Goal: Task Accomplishment & Management: Manage account settings

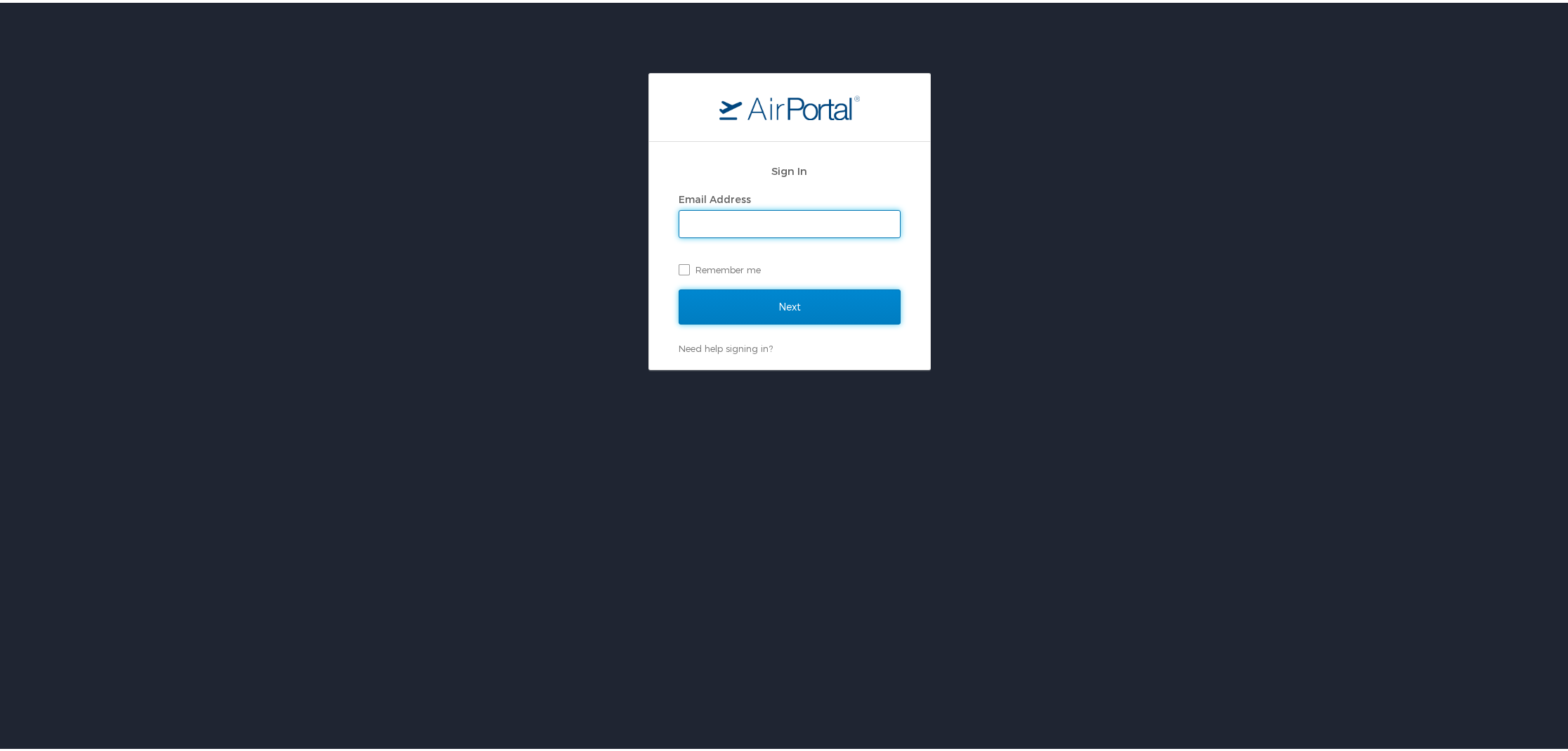
click at [701, 296] on input "Next" at bounding box center [789, 304] width 222 height 35
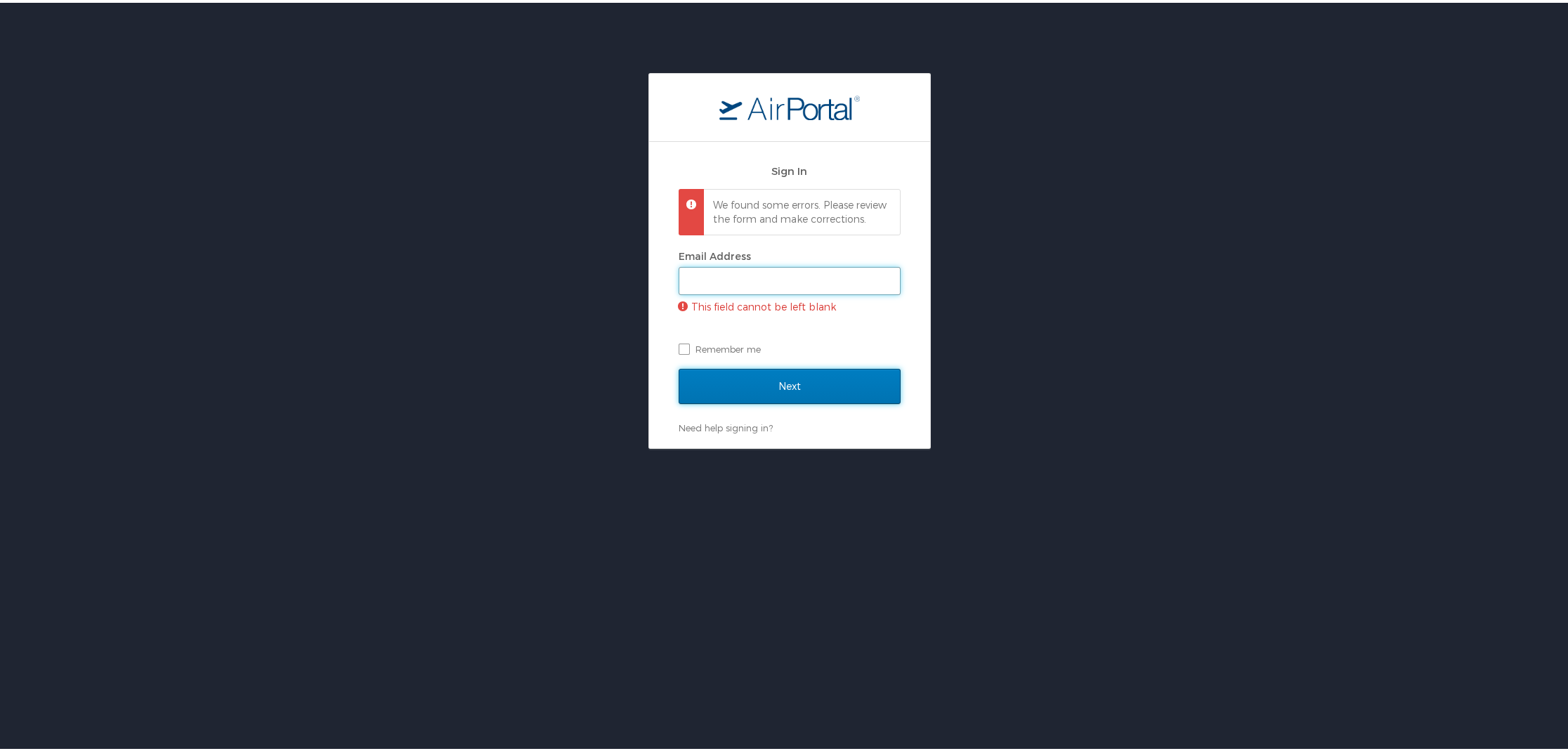
click at [711, 291] on input "Email Address" at bounding box center [789, 277] width 221 height 26
type input "ethan.smith@cbtravel.com"
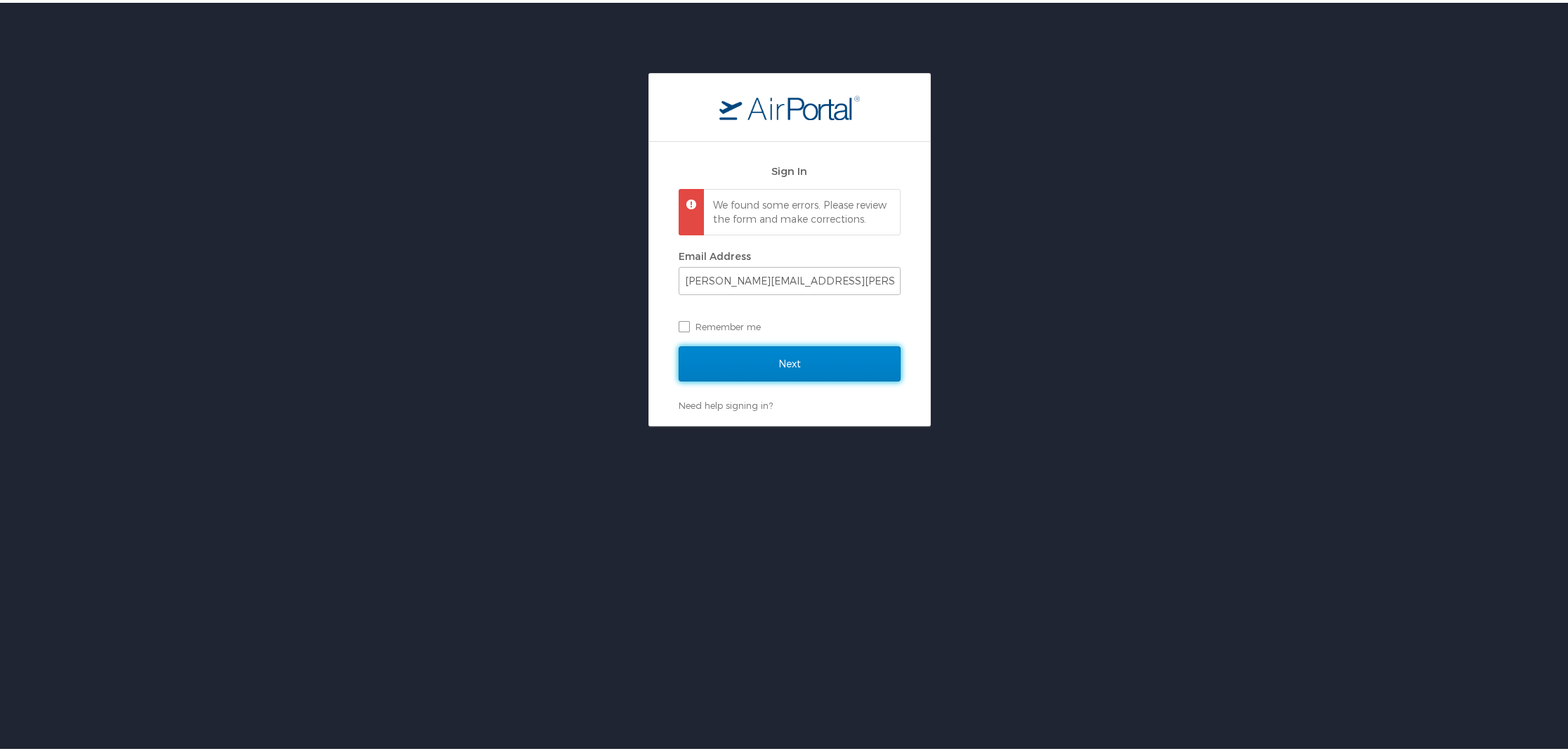
click at [774, 373] on input "Next" at bounding box center [789, 361] width 222 height 35
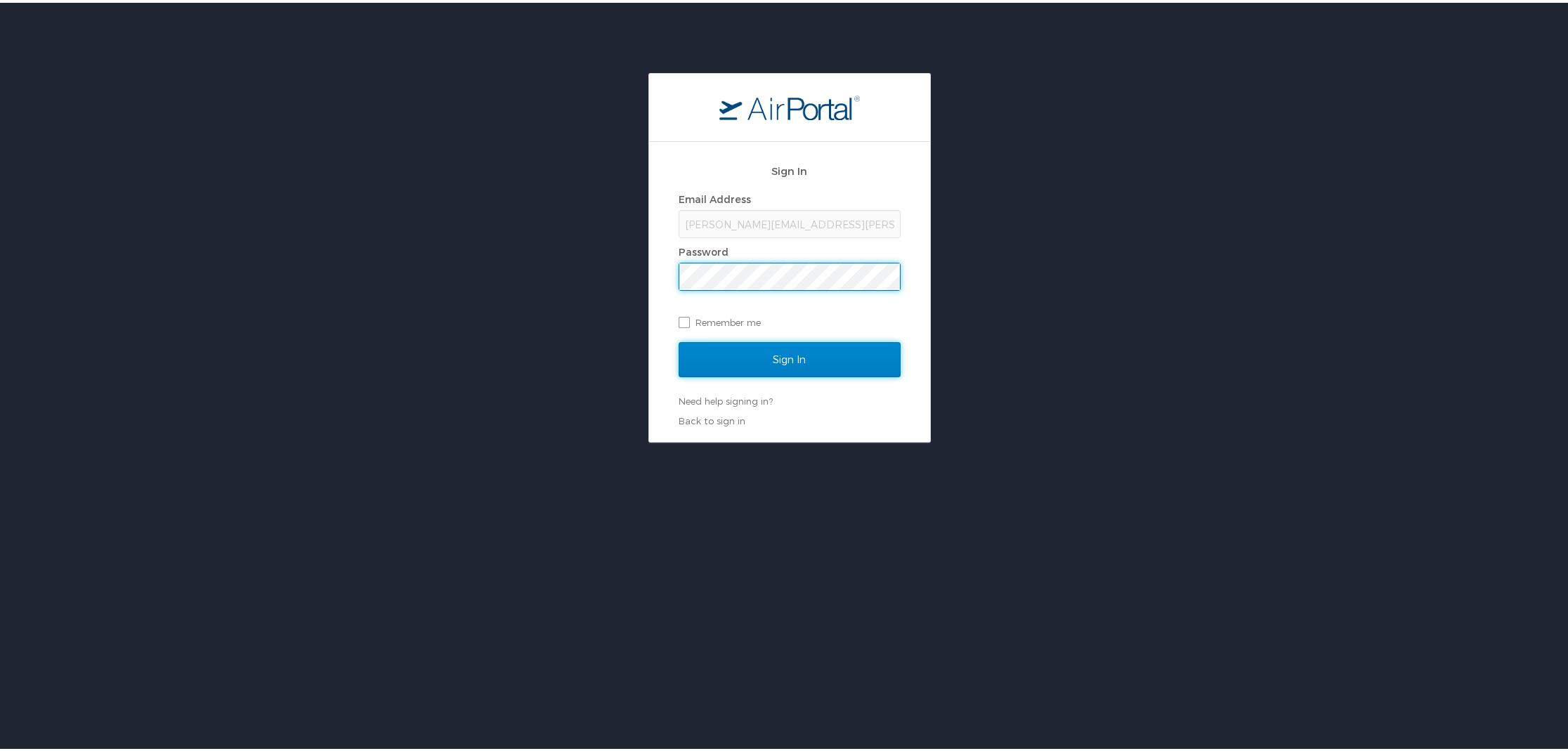
click at [765, 368] on input "Sign In" at bounding box center [789, 356] width 222 height 35
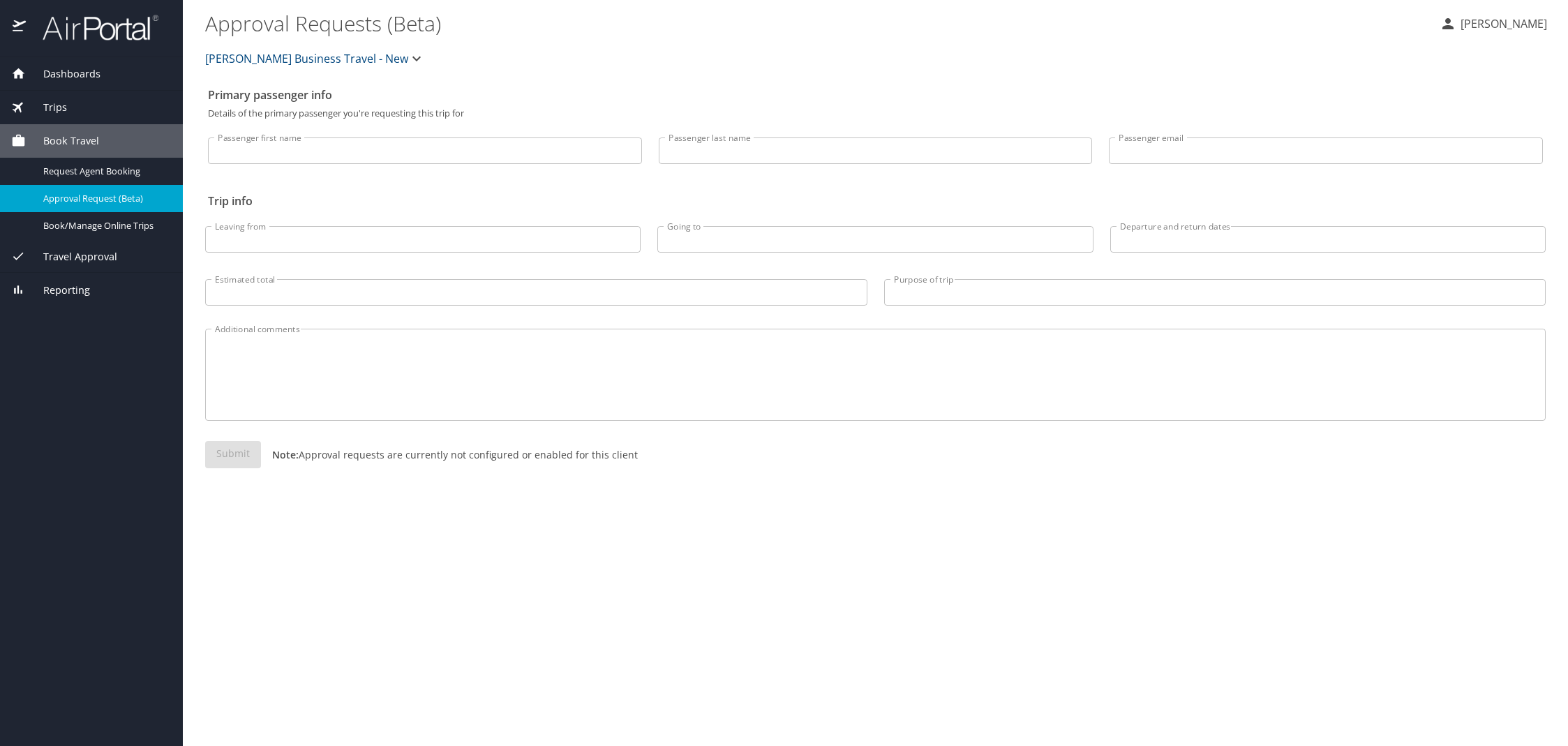
click at [74, 110] on div "Trips" at bounding box center [91, 108] width 160 height 16
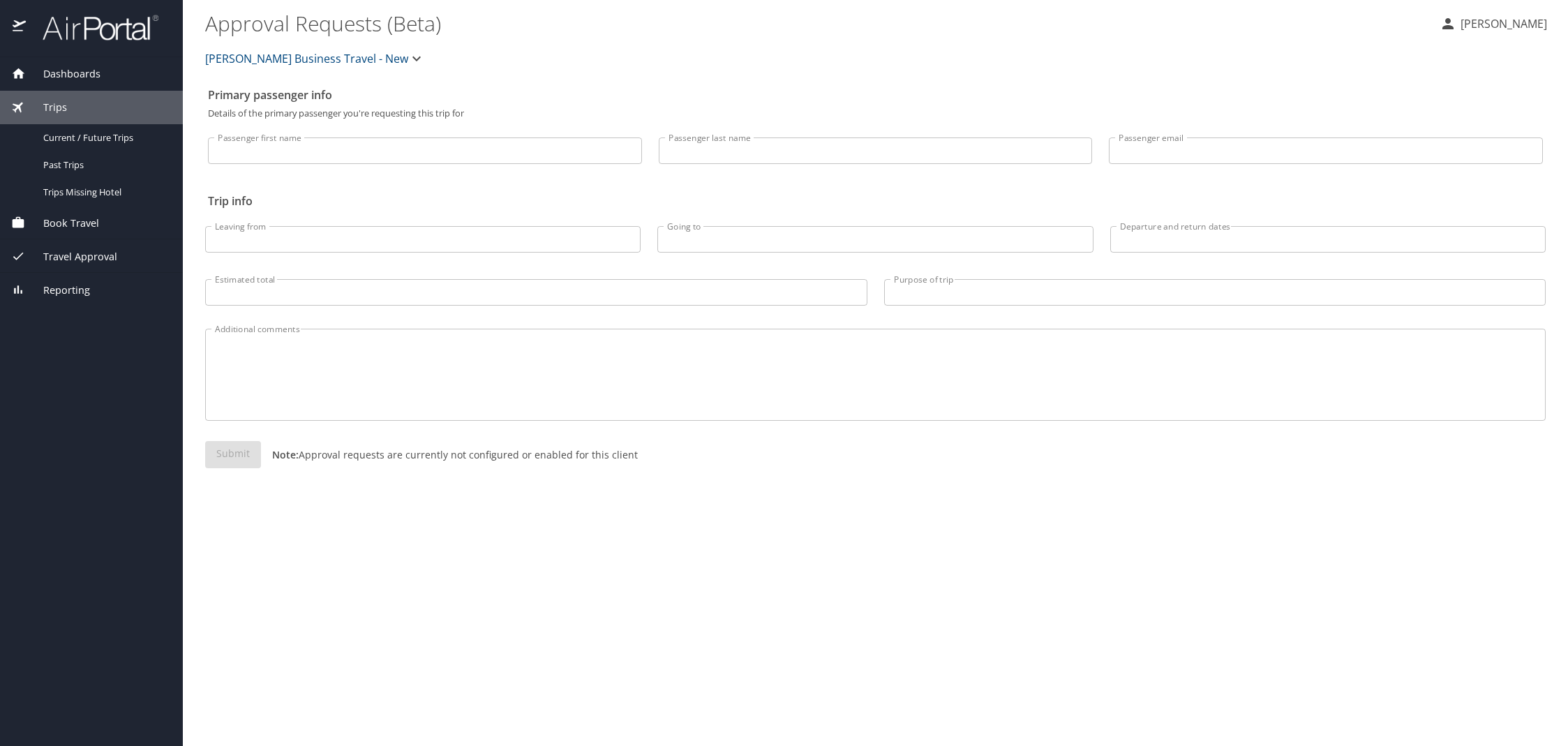
click at [65, 79] on span "Dashboards" at bounding box center [63, 74] width 75 height 16
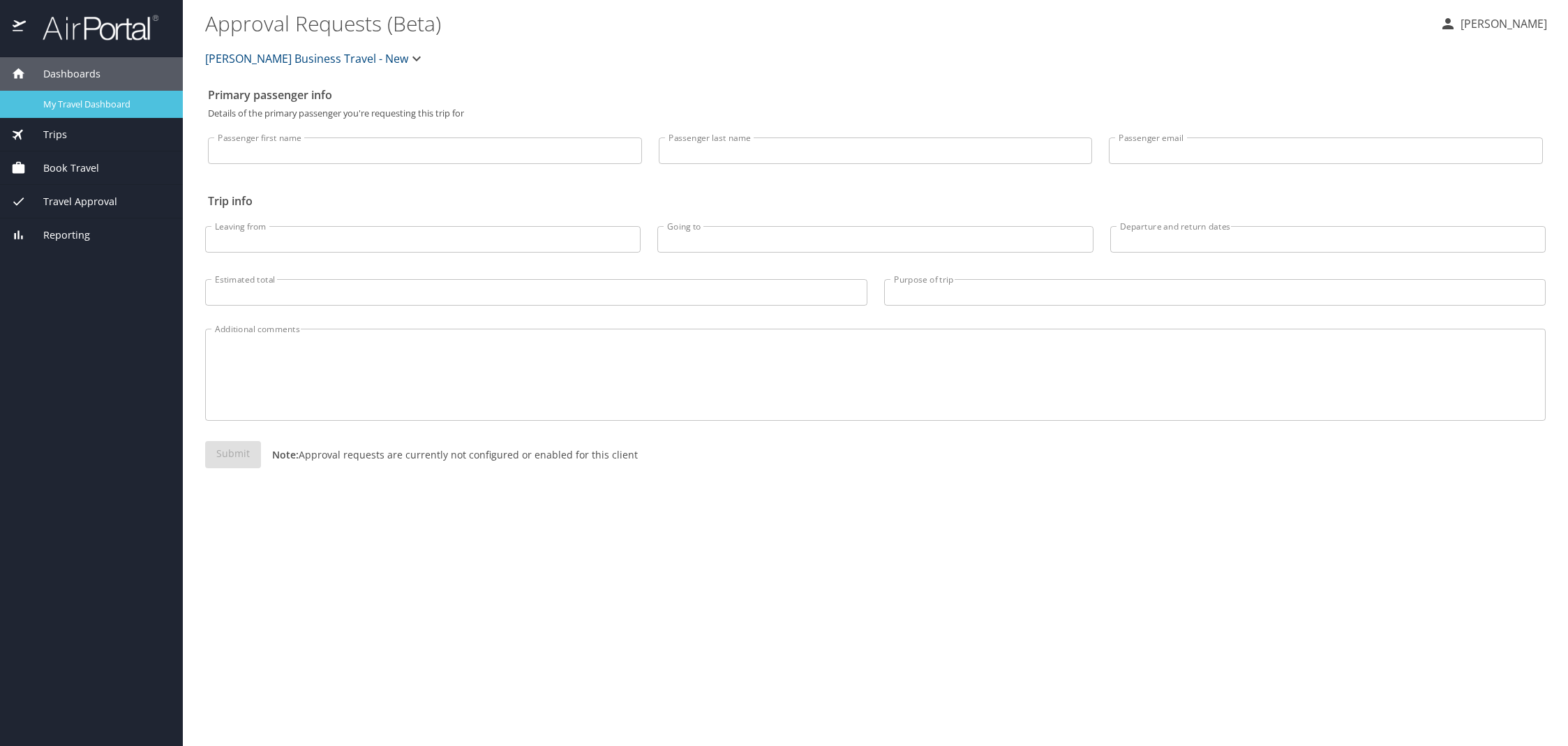
click at [68, 98] on span "My Travel Dashboard" at bounding box center [105, 105] width 123 height 14
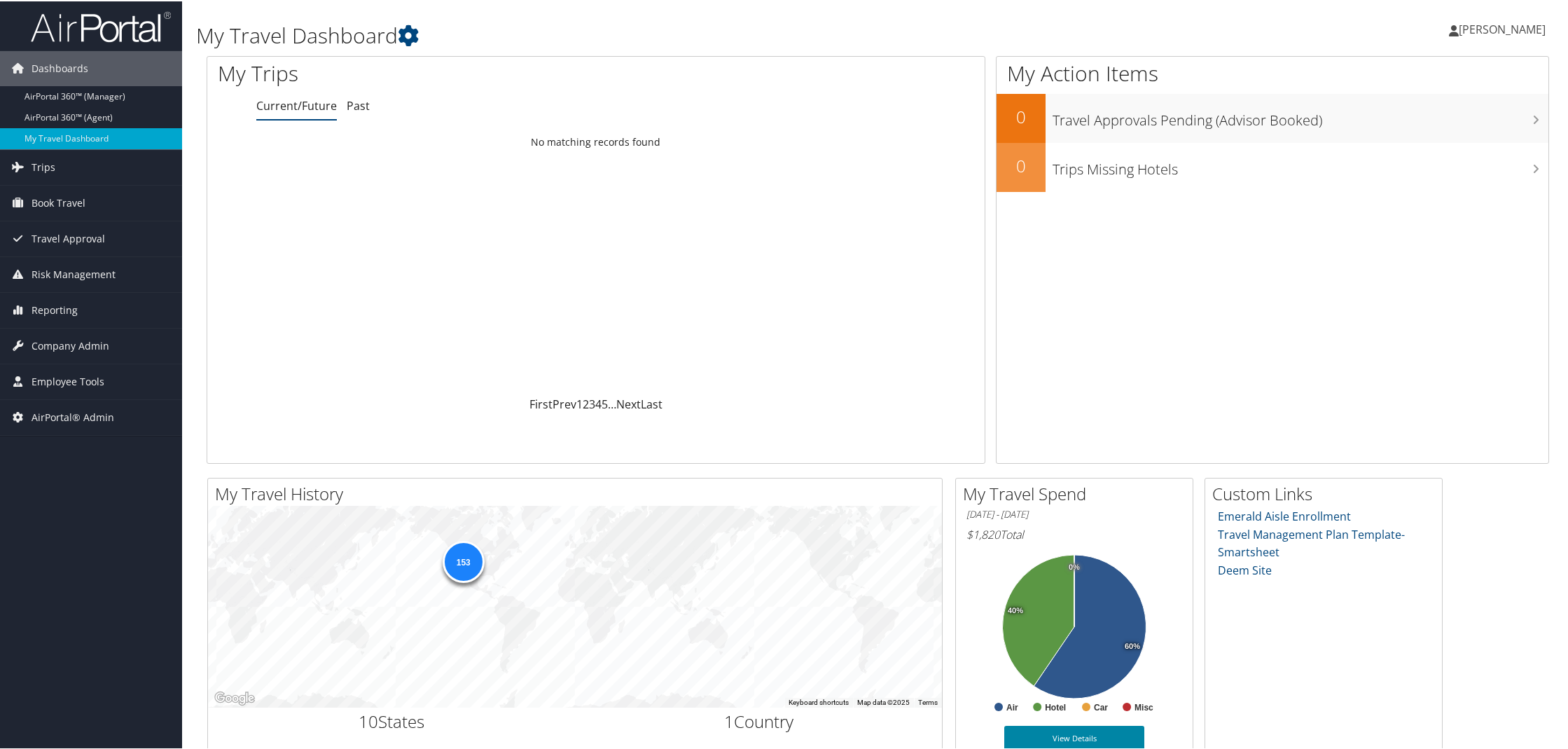
click at [1049, 733] on link "View Details" at bounding box center [1074, 737] width 140 height 25
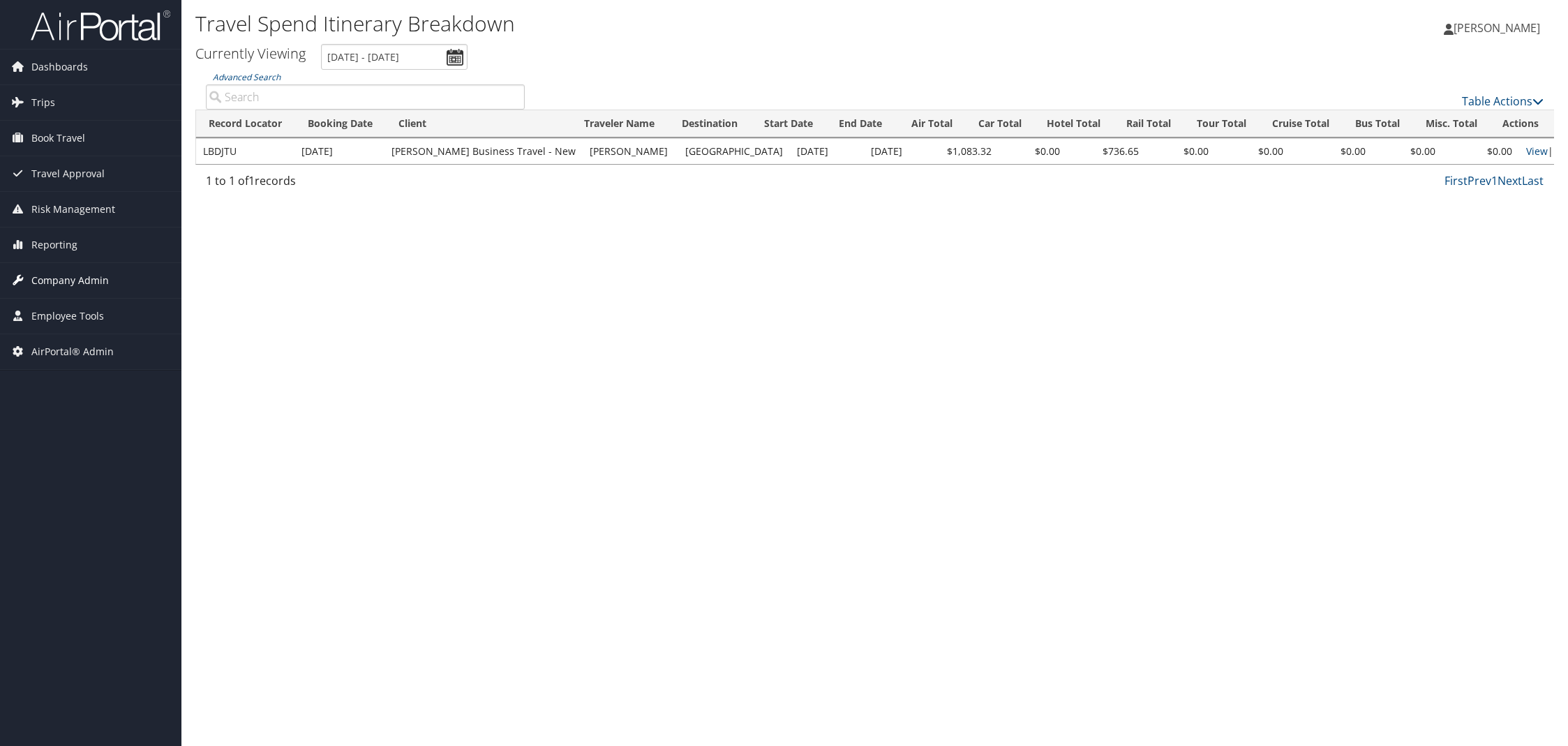
click at [94, 278] on span "Company Admin" at bounding box center [70, 280] width 78 height 35
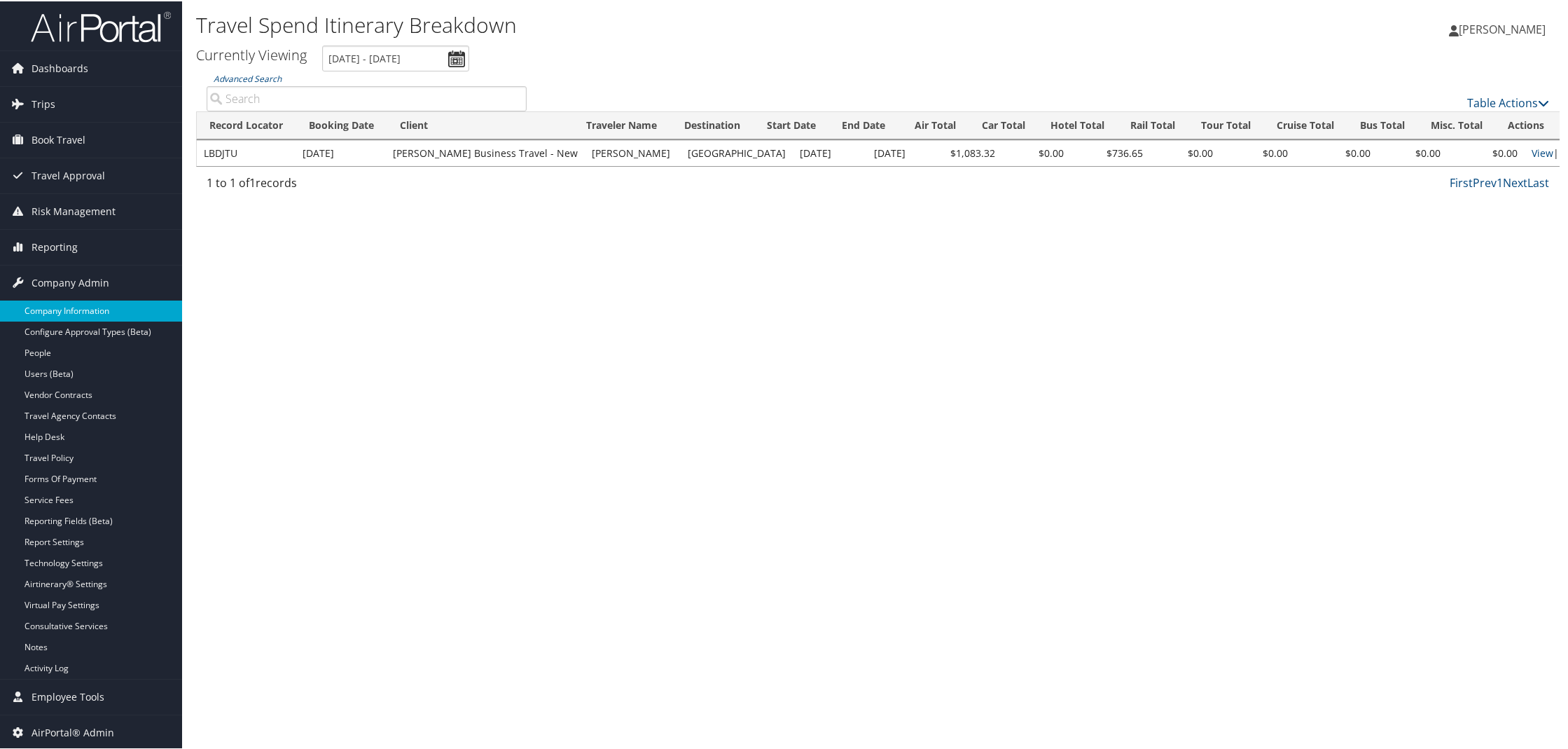
click at [96, 308] on link "Company Information" at bounding box center [91, 310] width 182 height 21
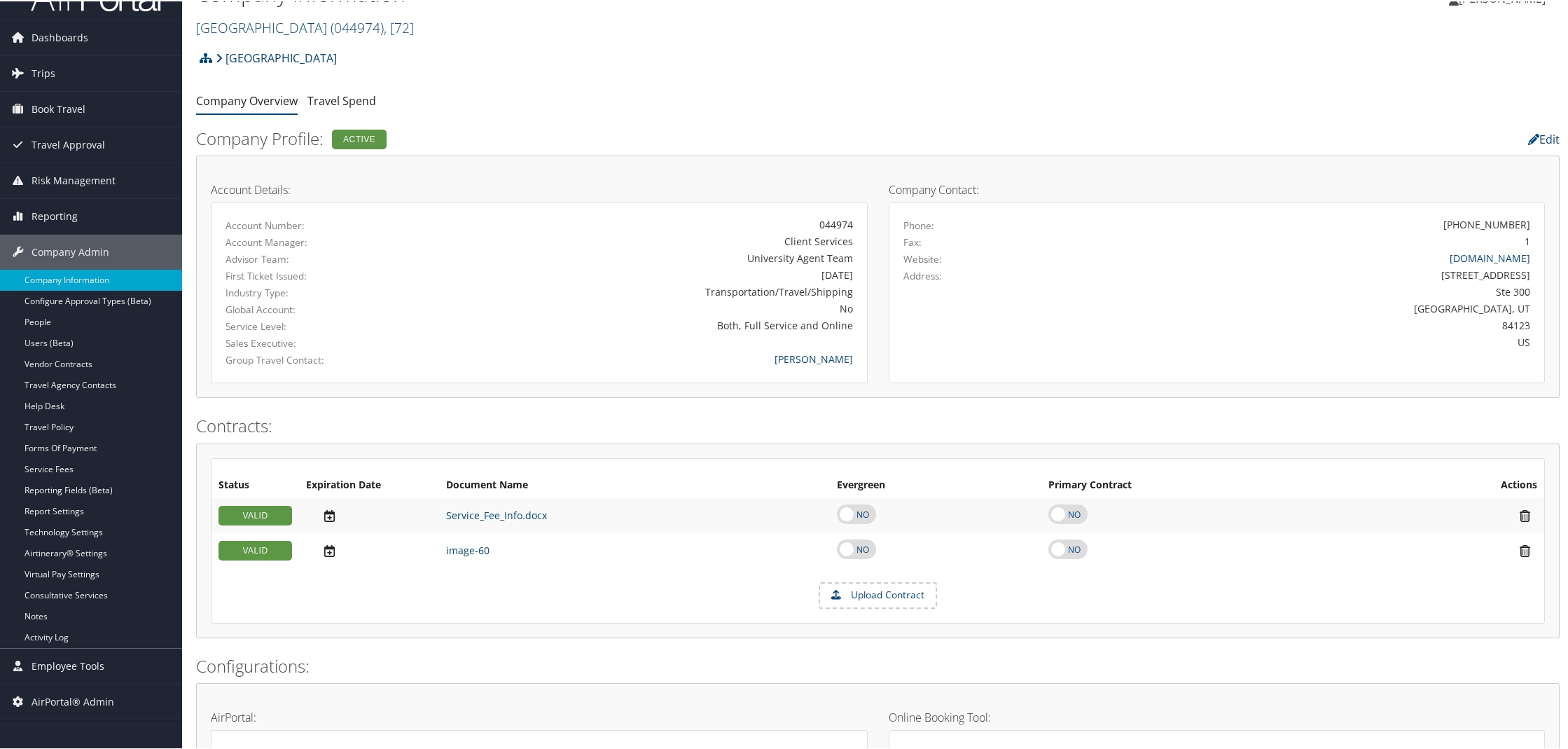
scroll to position [30, 0]
click at [125, 383] on link "Travel Agency Contacts" at bounding box center [91, 385] width 182 height 21
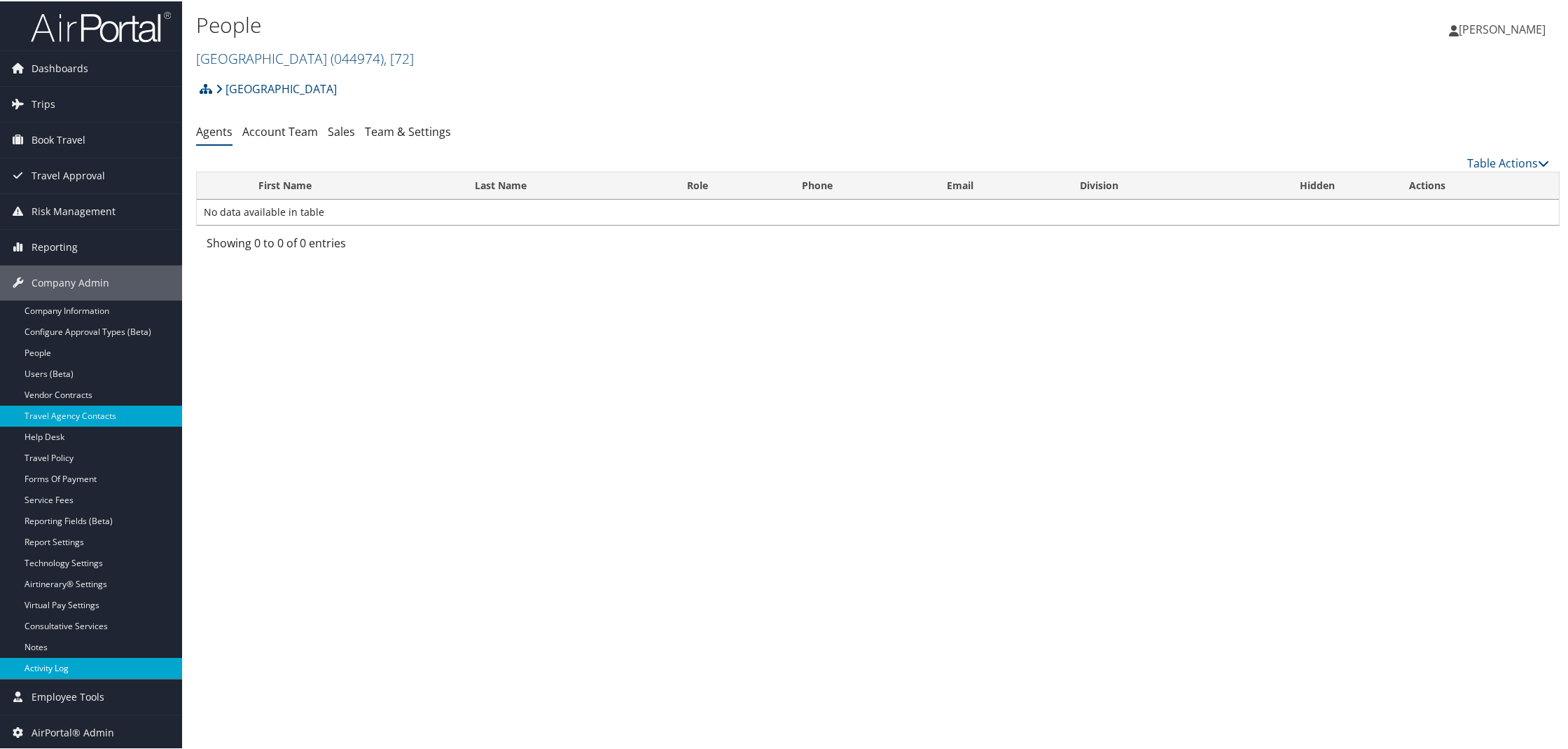
click at [56, 665] on link "Activity Log" at bounding box center [91, 667] width 182 height 21
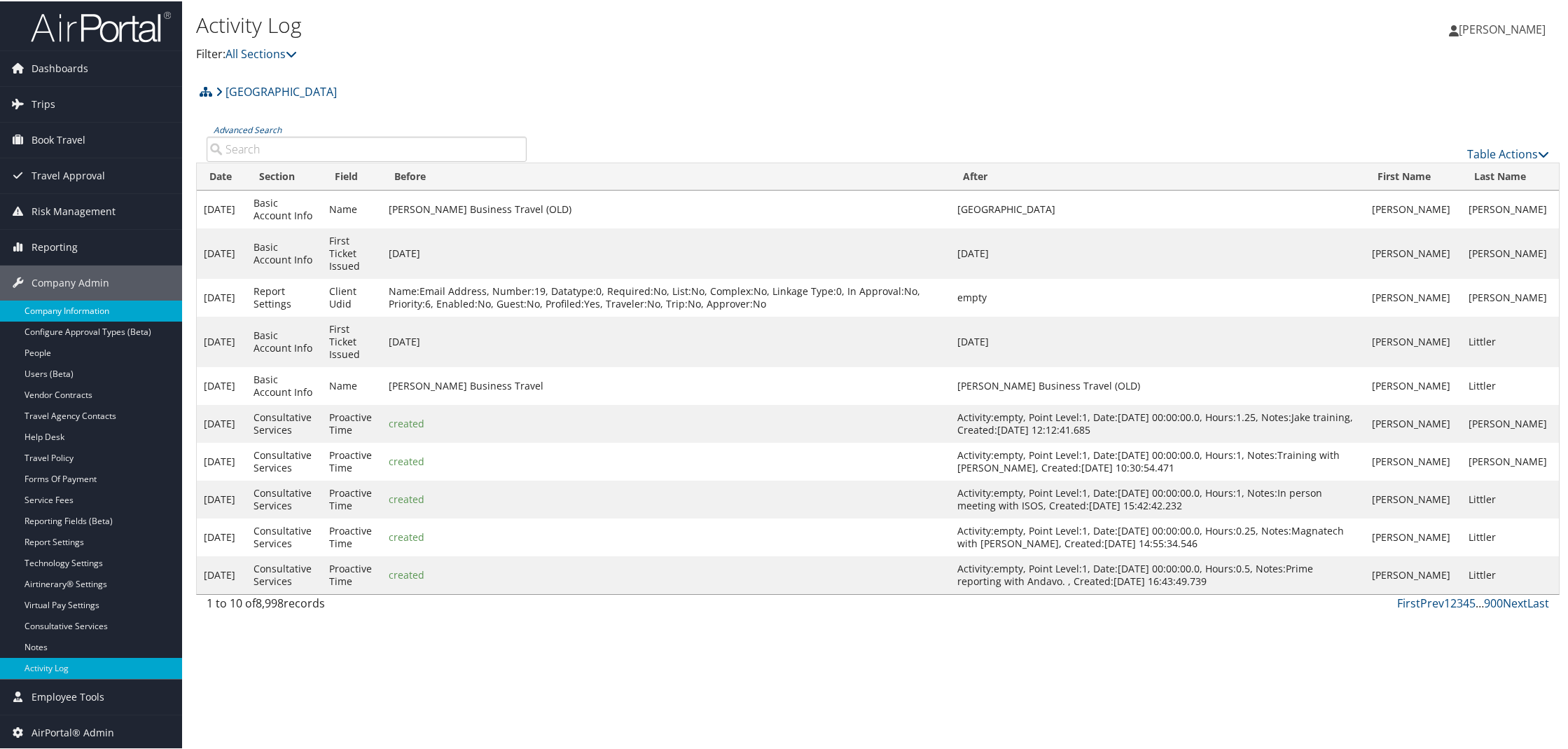
click at [73, 314] on link "Company Information" at bounding box center [91, 310] width 182 height 21
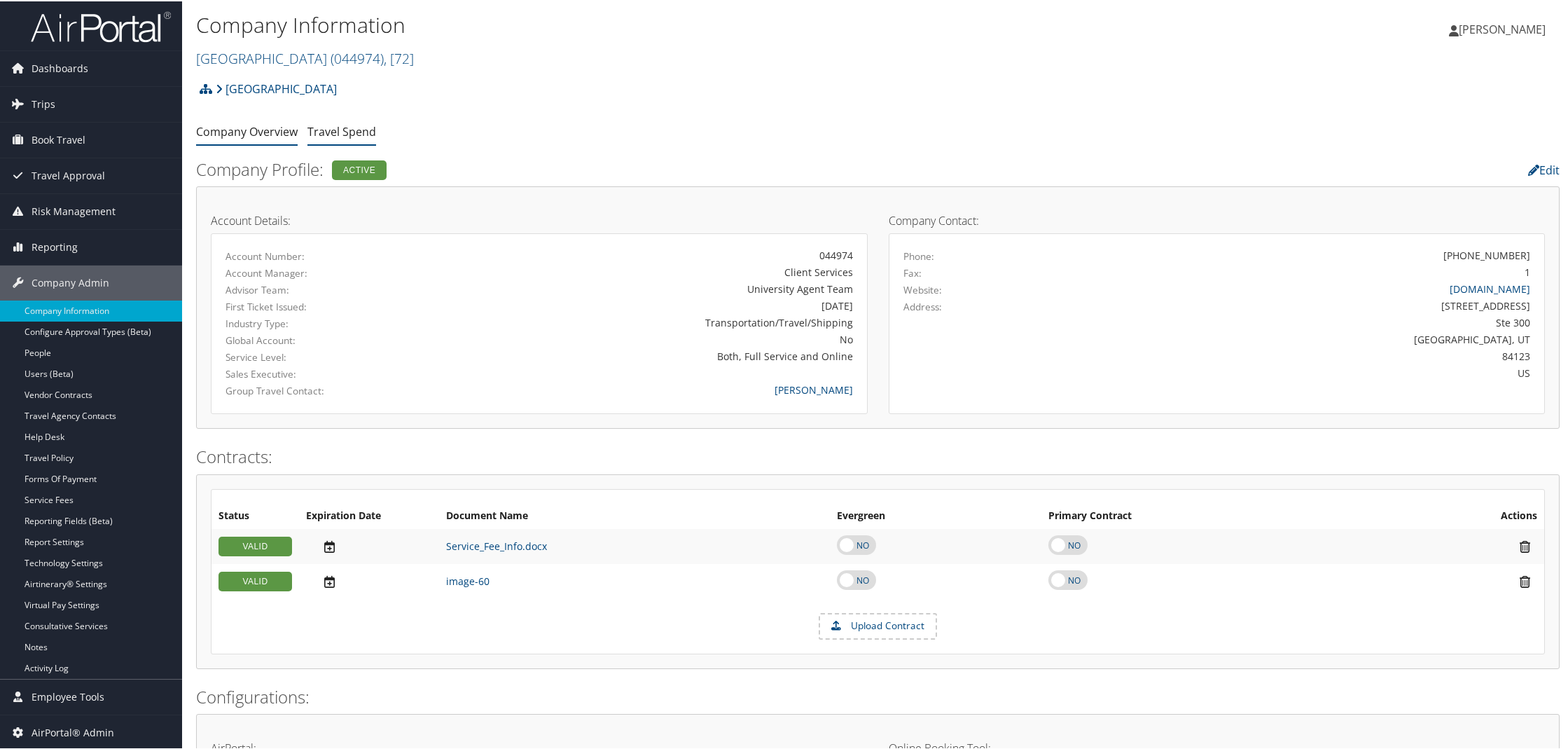
click at [359, 124] on link "Travel Spend" at bounding box center [342, 131] width 68 height 16
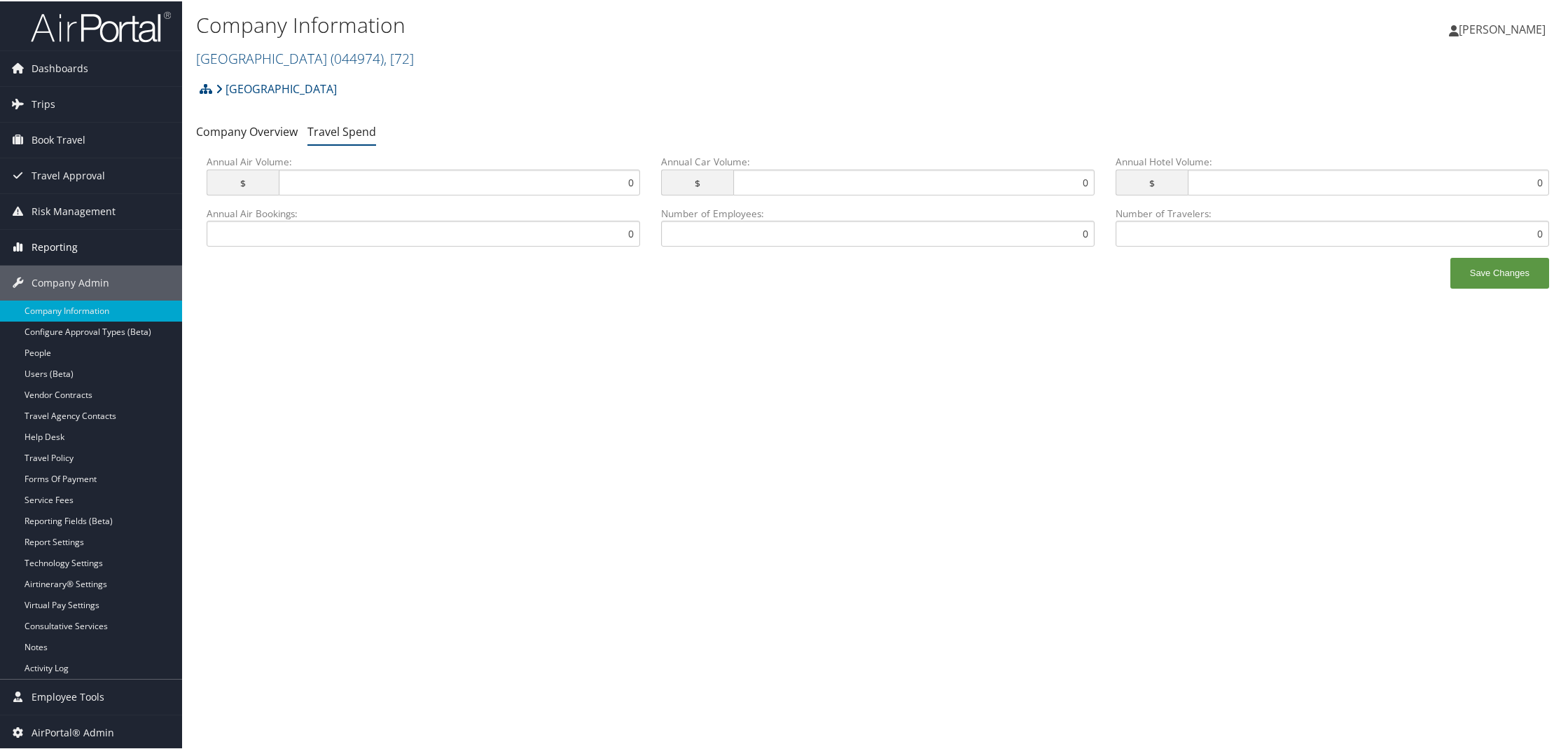
click at [67, 244] on span "Reporting" at bounding box center [54, 245] width 46 height 35
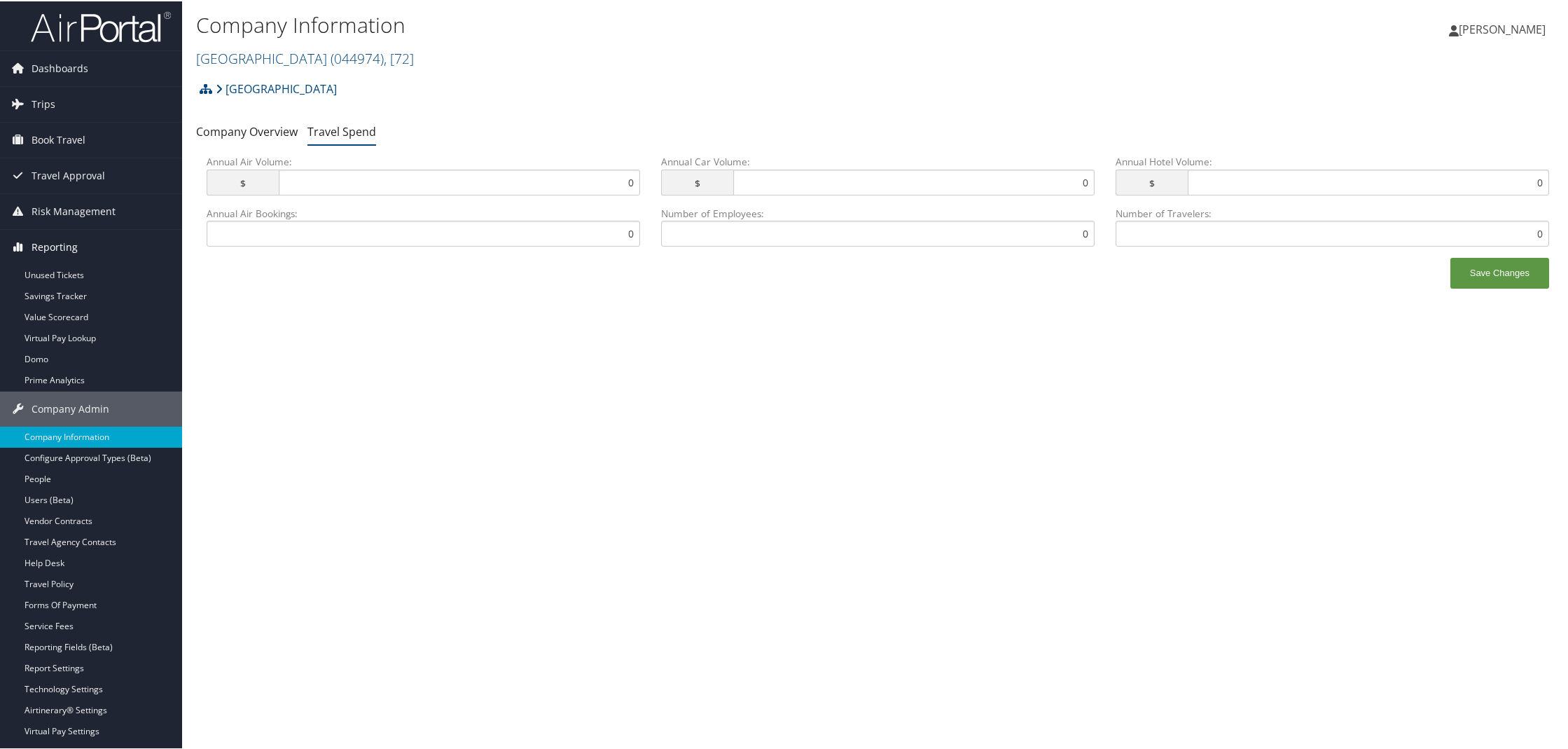
click at [67, 244] on span "Reporting" at bounding box center [54, 245] width 46 height 35
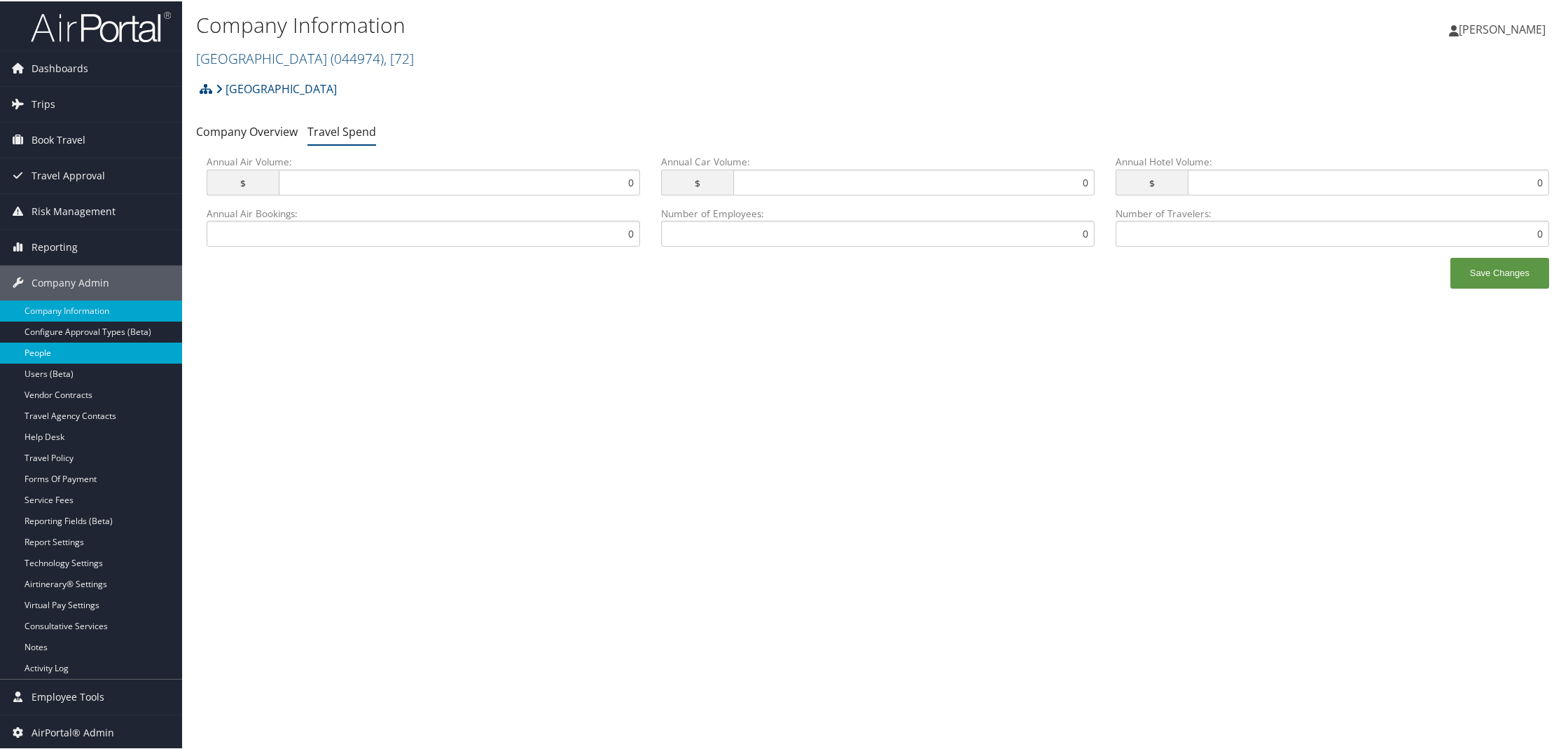
click at [76, 349] on link "People" at bounding box center [91, 352] width 182 height 21
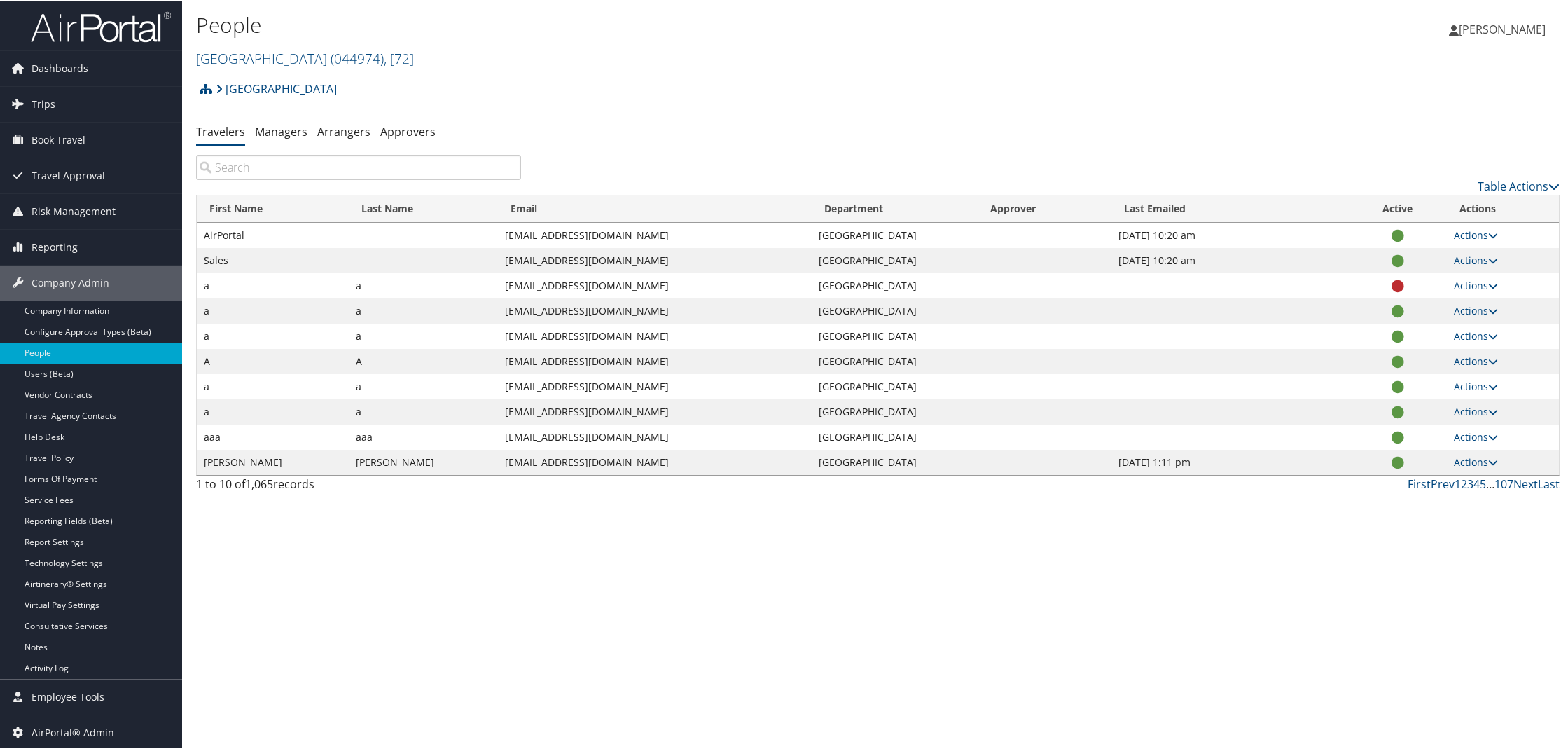
scroll to position [1, 0]
click at [87, 388] on link "Vendor Contracts" at bounding box center [91, 393] width 182 height 21
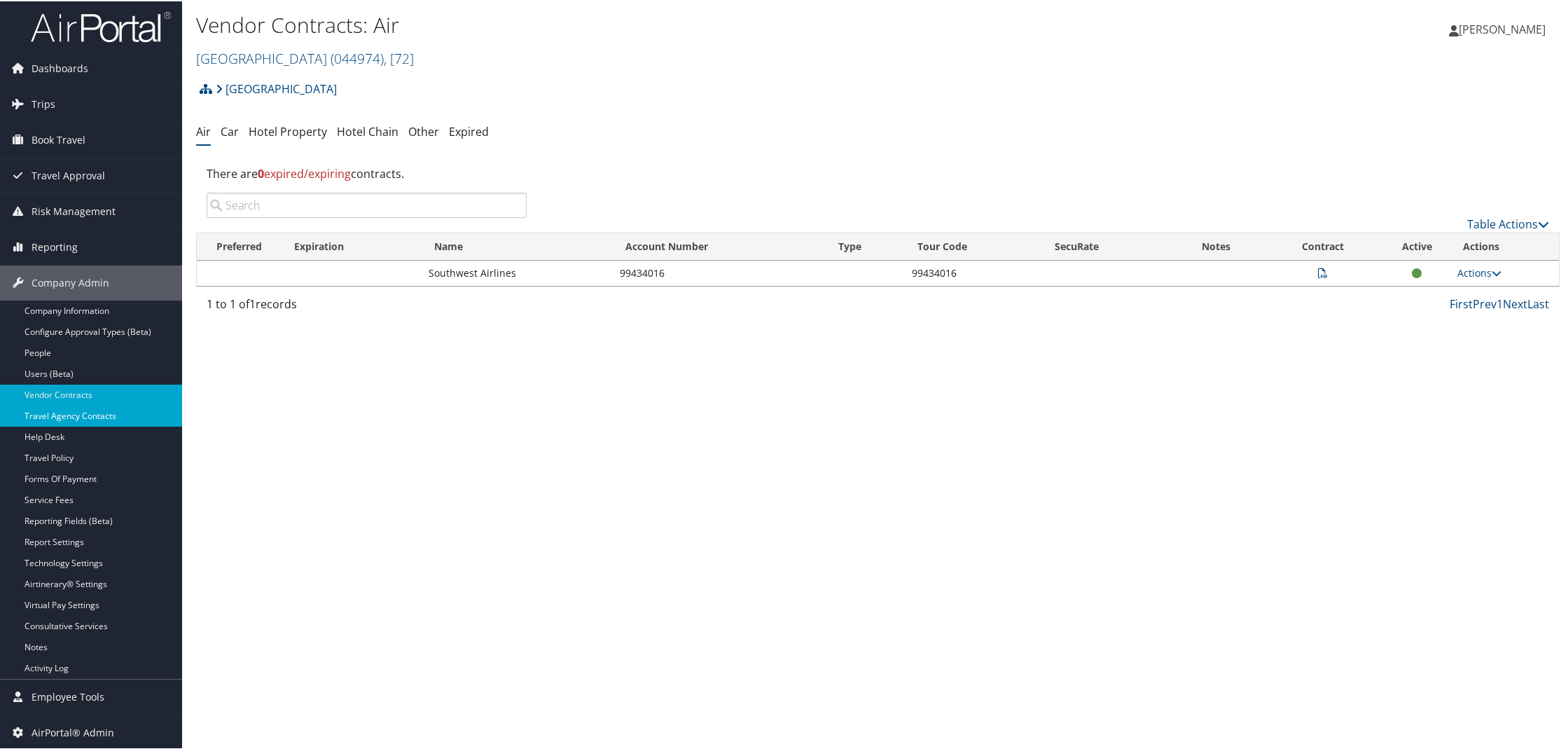
click at [90, 410] on link "Travel Agency Contacts" at bounding box center [91, 415] width 182 height 21
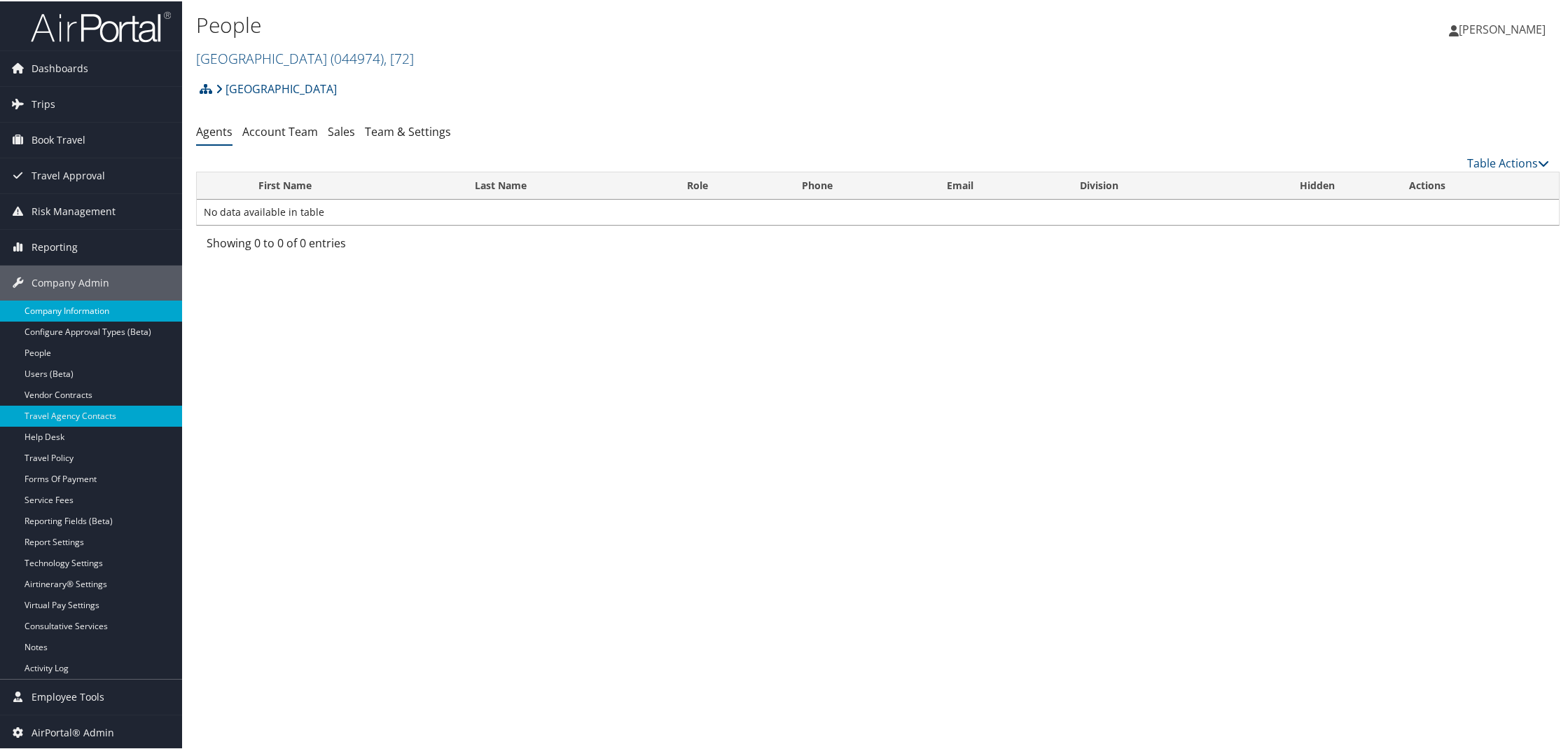
click at [57, 313] on link "Company Information" at bounding box center [91, 310] width 182 height 21
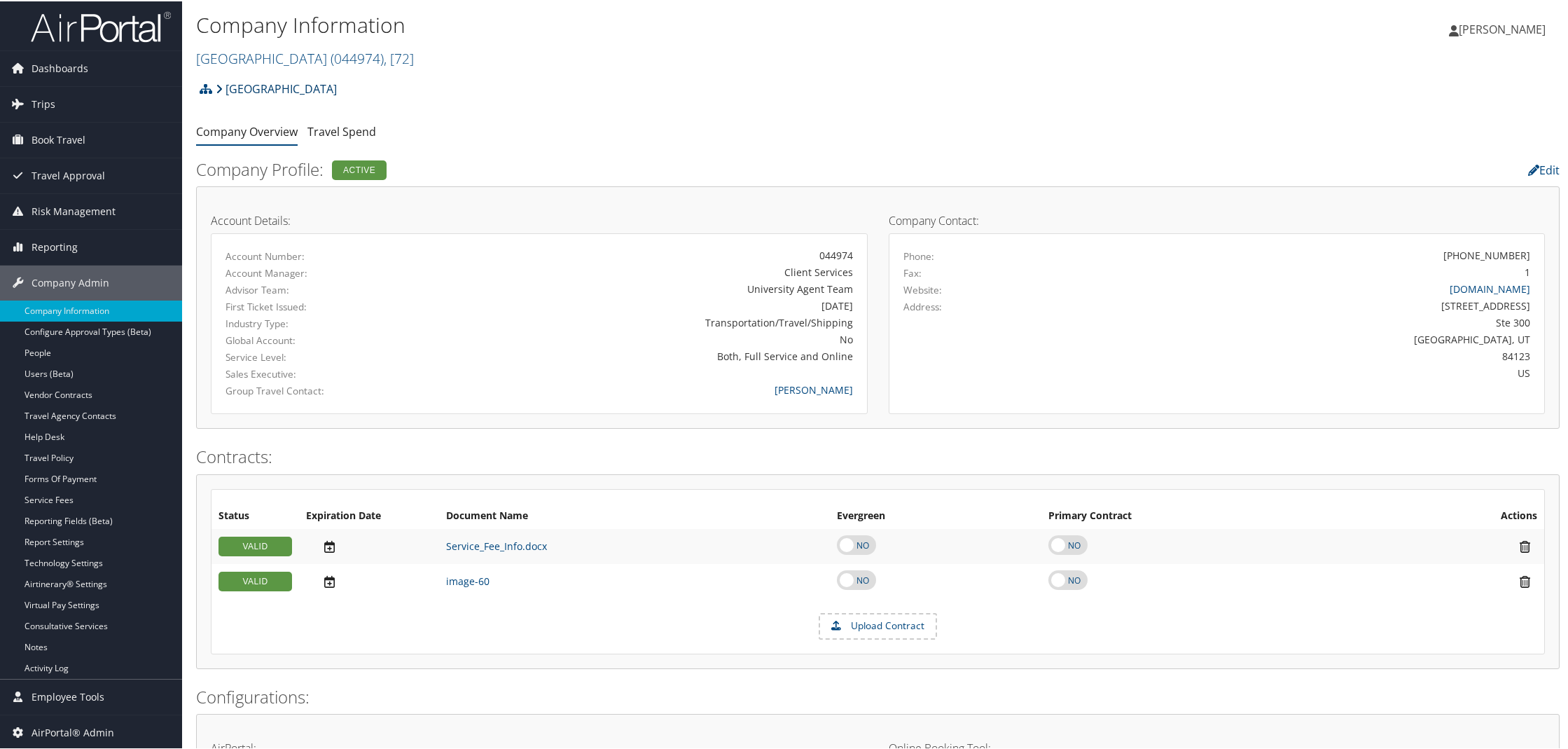
click at [247, 91] on link "salt lake county" at bounding box center [276, 88] width 121 height 28
click at [273, 56] on link "salt lake county ( 044974 ) , [ 72 ]" at bounding box center [305, 56] width 218 height 19
click at [255, 88] on input "search" at bounding box center [288, 83] width 184 height 26
type input "go"
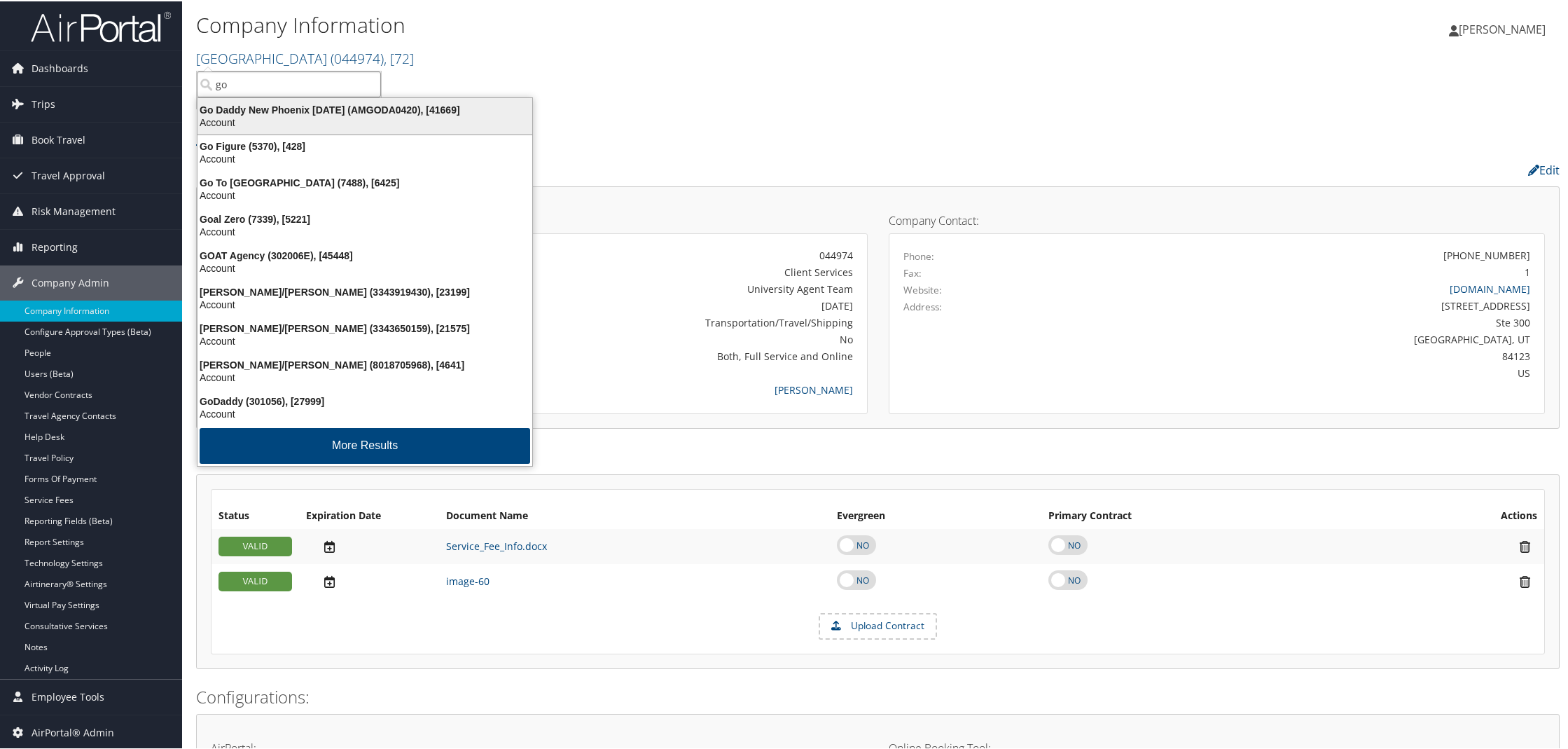
click at [273, 107] on div "Go Daddy New Phoenix Apr 2020 (AMGODA0420), [41669]" at bounding box center [364, 108] width 352 height 13
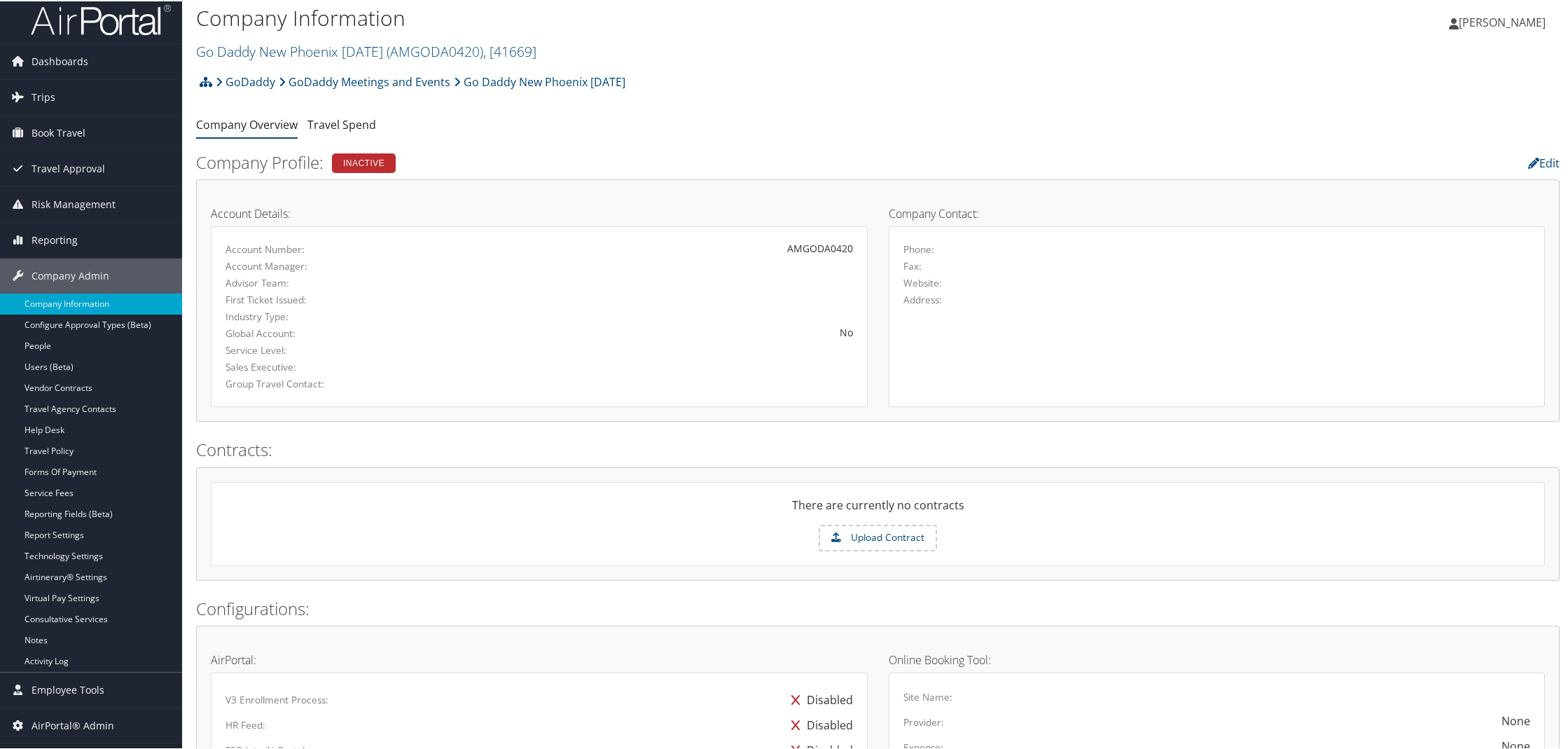
scroll to position [8, 0]
click at [256, 81] on link "GoDaddy" at bounding box center [244, 80] width 59 height 28
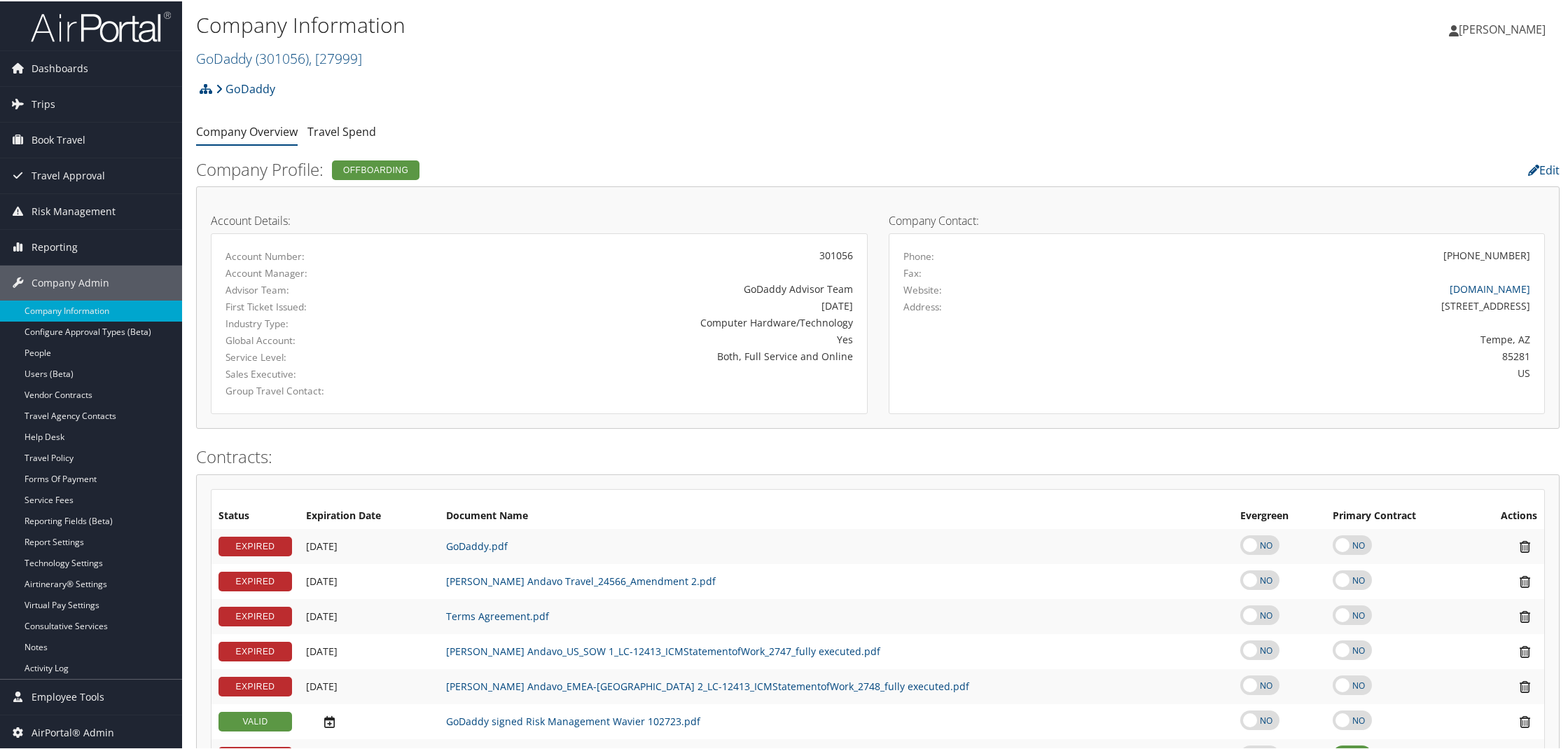
scroll to position [330, 0]
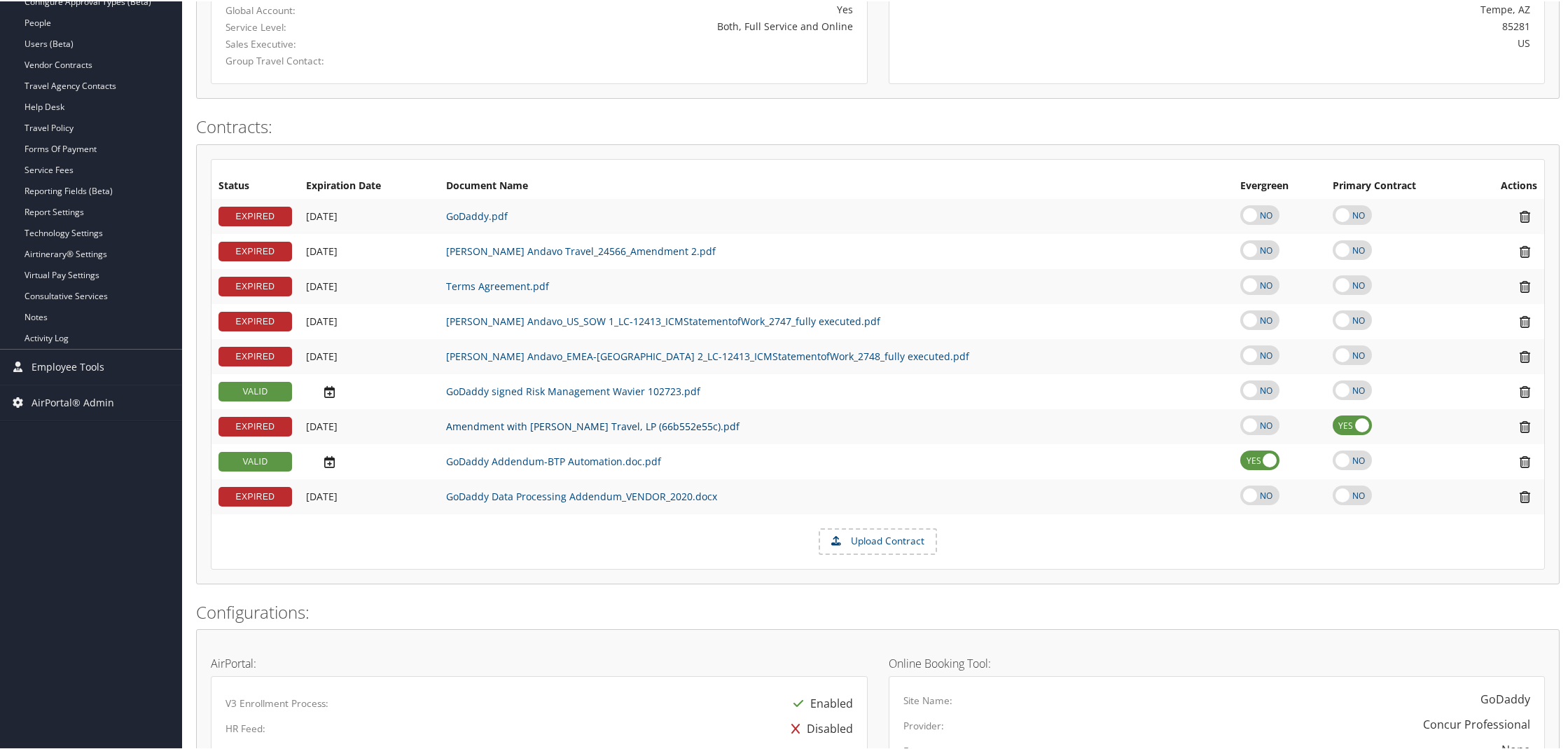
click at [619, 425] on link "Amendment with [PERSON_NAME] Travel, LP (66b552e55c).pdf" at bounding box center [592, 425] width 293 height 14
click at [481, 214] on link "GoDaddy.pdf" at bounding box center [476, 215] width 61 height 14
